Goal: Information Seeking & Learning: Learn about a topic

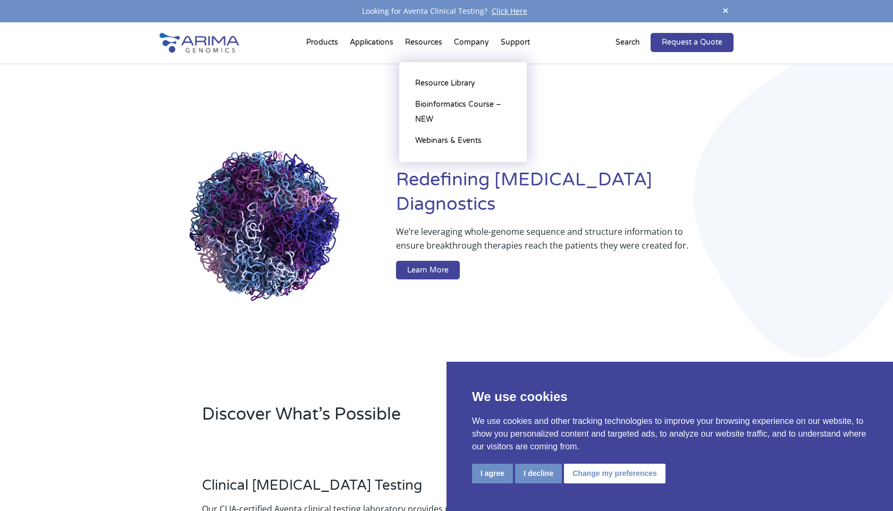
click at [426, 47] on li "Resources Resource Library Documentation Publications Literature Videos Blog Bi…" at bounding box center [423, 45] width 49 height 36
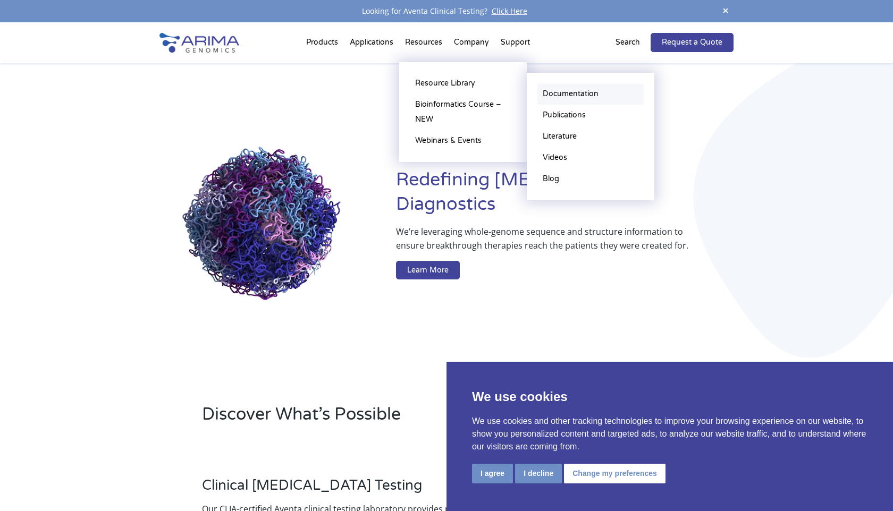
click at [587, 96] on link "Documentation" at bounding box center [591, 93] width 106 height 21
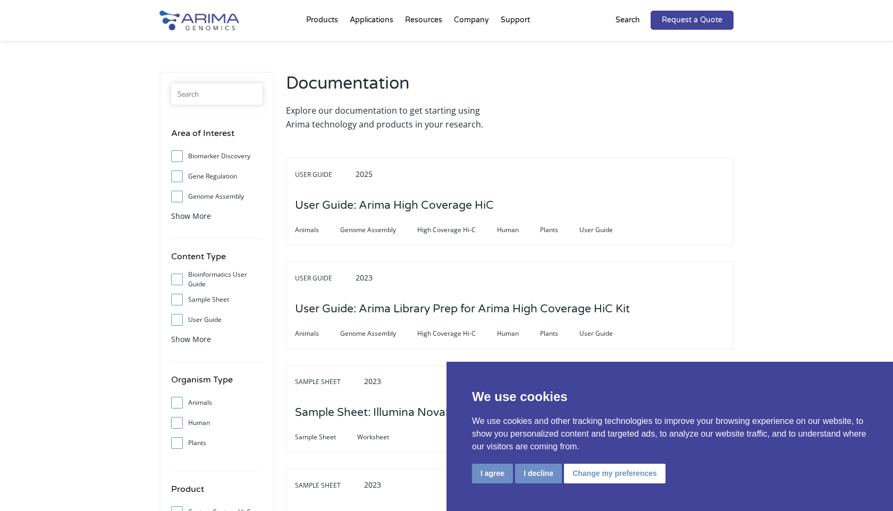
click at [224, 90] on input "text" at bounding box center [216, 93] width 91 height 21
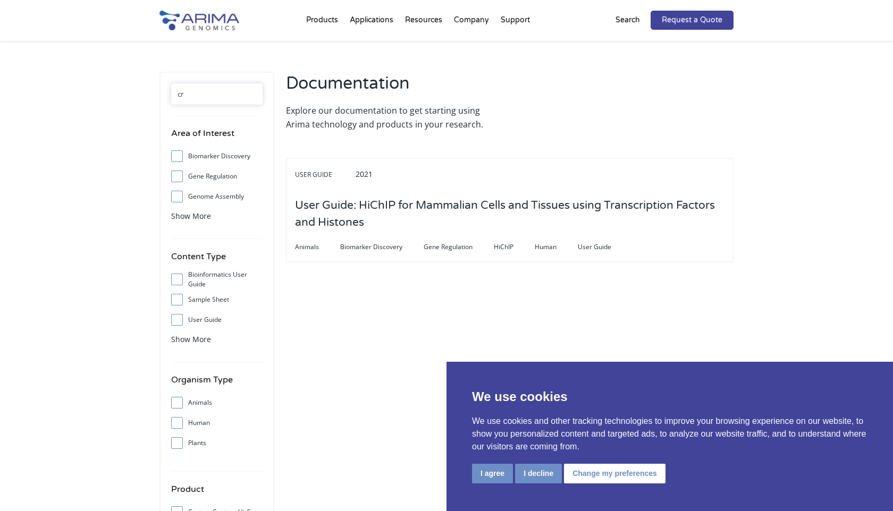
type input "c"
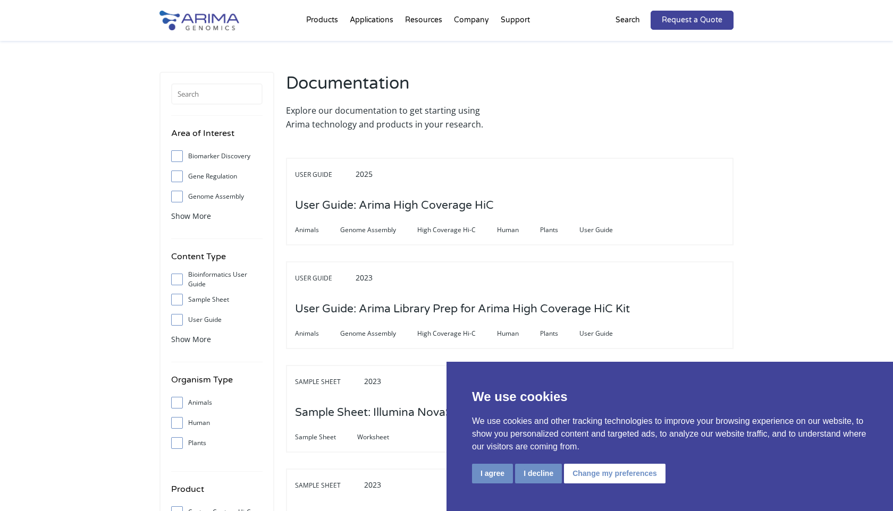
click at [181, 446] on span at bounding box center [179, 444] width 17 height 12
click at [180, 446] on input "Plants" at bounding box center [176, 443] width 7 height 7
checkbox input "true"
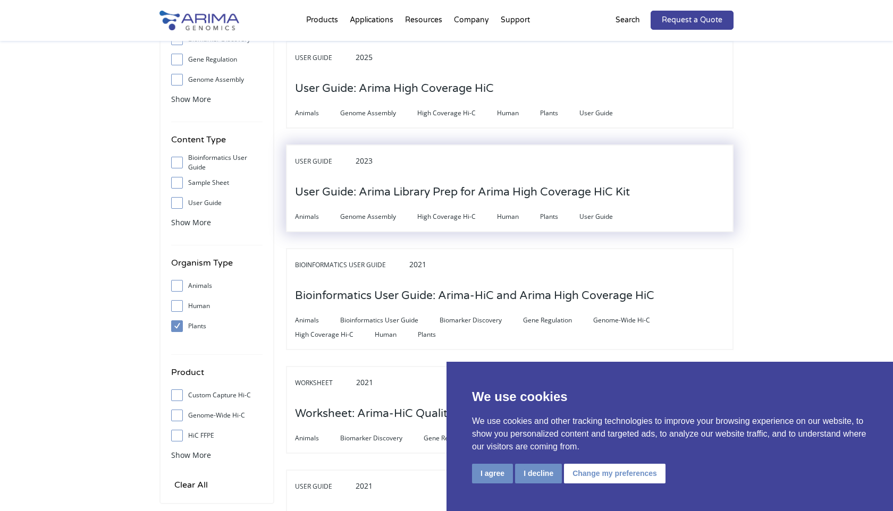
scroll to position [136, 0]
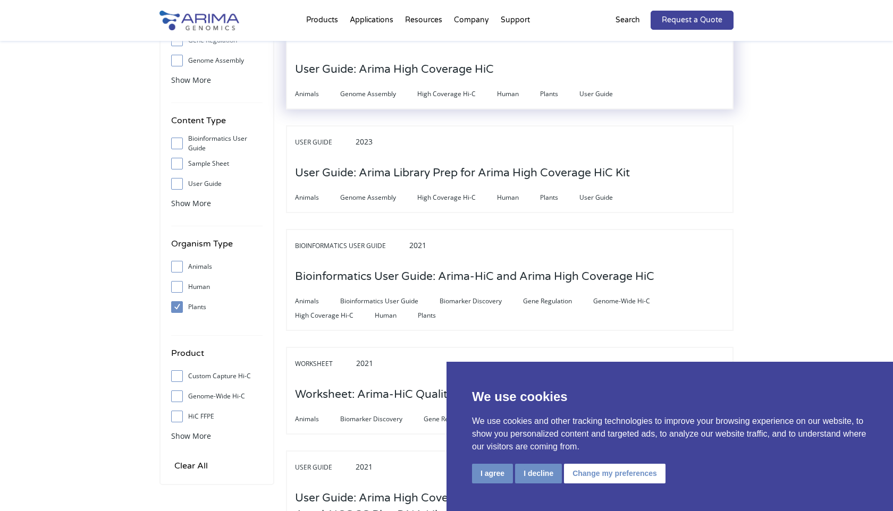
click at [469, 68] on h3 "User Guide: Arima High Coverage HiC" at bounding box center [394, 69] width 199 height 33
